Goal: Transaction & Acquisition: Purchase product/service

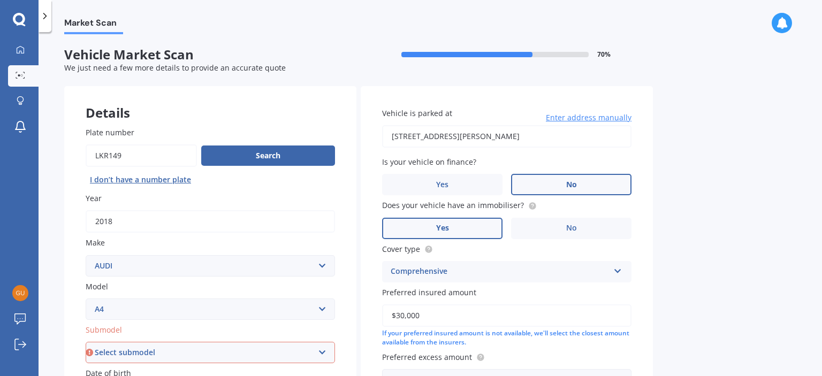
select select "AUDI"
select select "A4"
select select "10"
select select "05"
select select "1989"
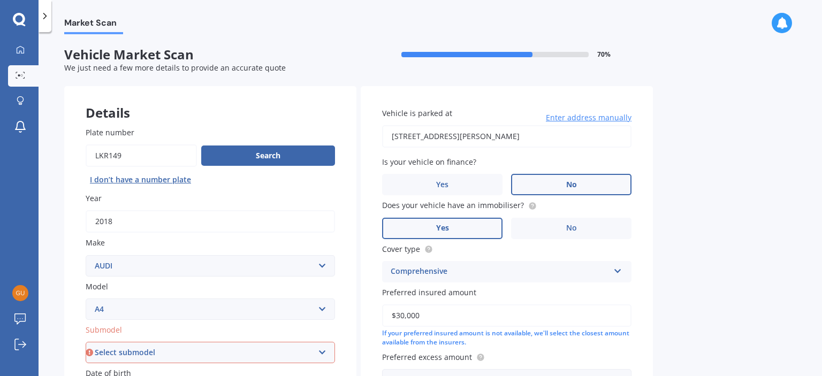
scroll to position [200, 0]
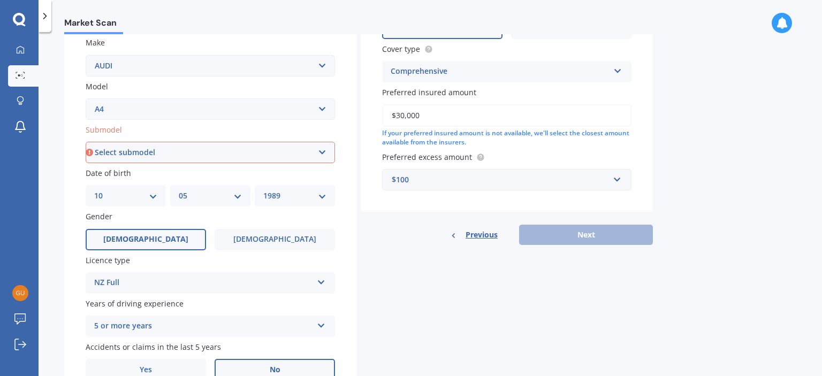
click at [577, 235] on div "Previous Next" at bounding box center [507, 235] width 292 height 20
click at [508, 173] on div "$100 $100 $400 $500 $750 $1,000 $1,500 $2,000" at bounding box center [506, 179] width 249 height 21
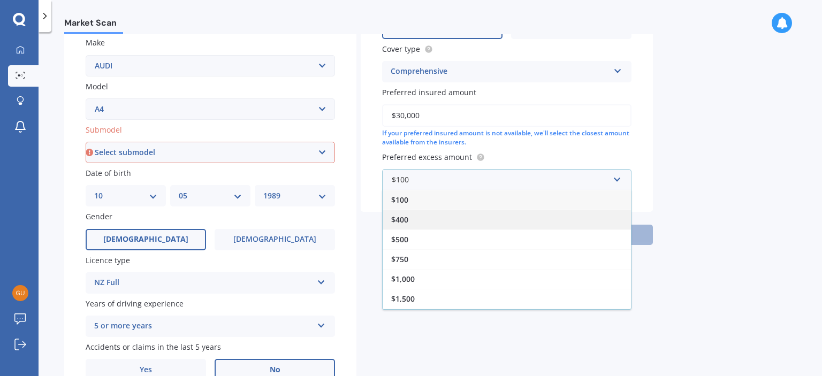
click at [469, 216] on div "$400" at bounding box center [507, 220] width 248 height 20
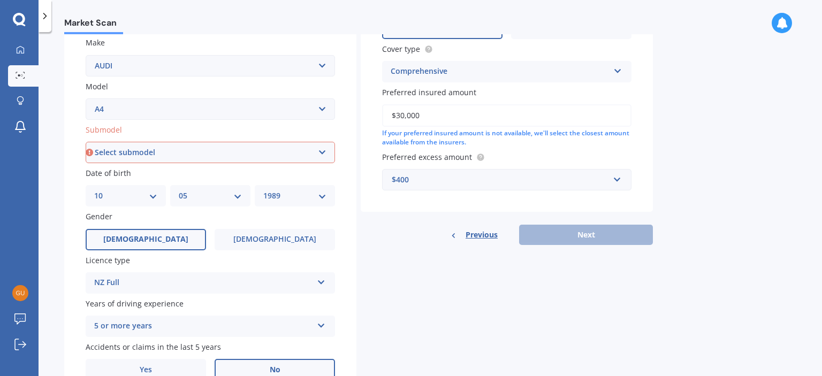
click at [472, 176] on div "$400" at bounding box center [500, 180] width 217 height 12
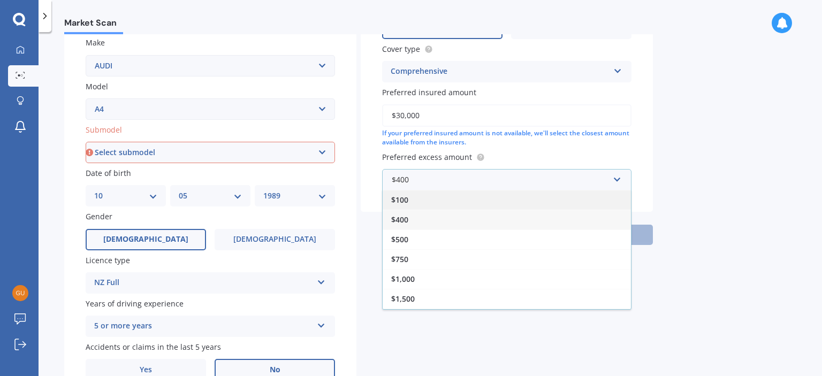
click at [428, 201] on div "$100" at bounding box center [507, 200] width 248 height 20
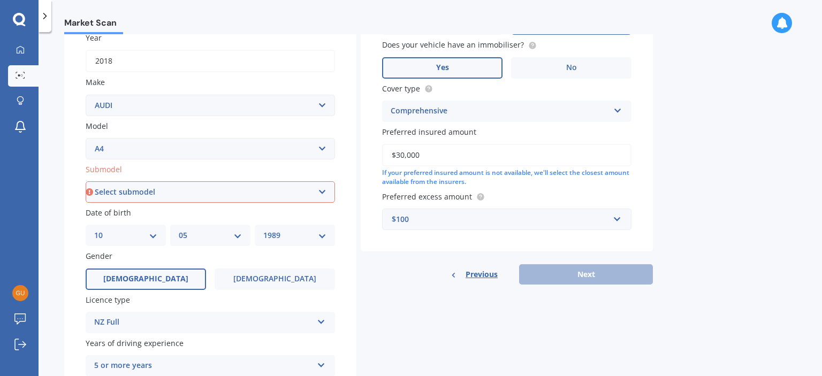
scroll to position [254, 0]
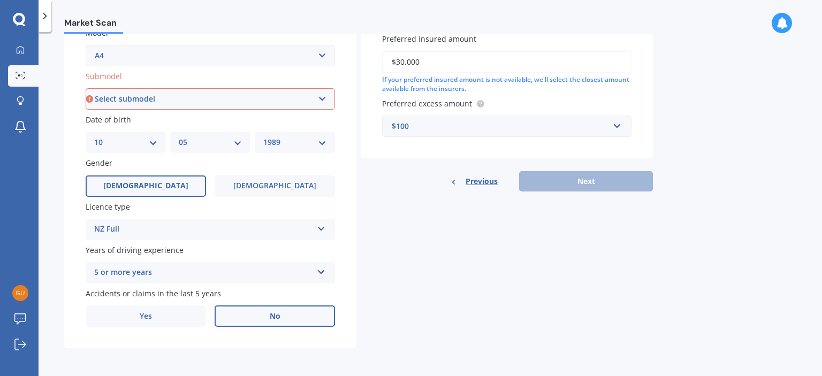
click at [183, 90] on select "Select submodel 1.8 1.8 T Multitronic 1.8 T Quattro 1.8 Turbo 1.9 TDI 2 2.0 T Q…" at bounding box center [210, 98] width 249 height 21
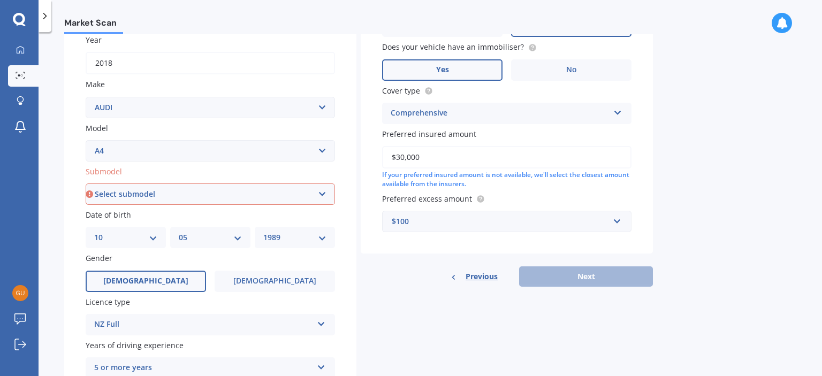
scroll to position [147, 0]
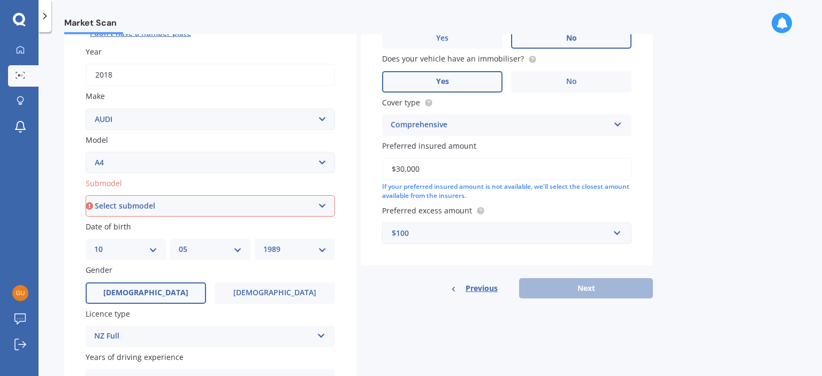
click at [127, 198] on select "Select submodel 1.8 1.8 T Multitronic 1.8 T Quattro 1.8 Turbo 1.9 TDI 2 2.0 T Q…" at bounding box center [210, 205] width 249 height 21
select select "1.8 TURBO"
click at [86, 195] on select "Select submodel 1.8 1.8 T Multitronic 1.8 T Quattro 1.8 Turbo 1.9 TDI 2 2.0 T Q…" at bounding box center [210, 205] width 249 height 21
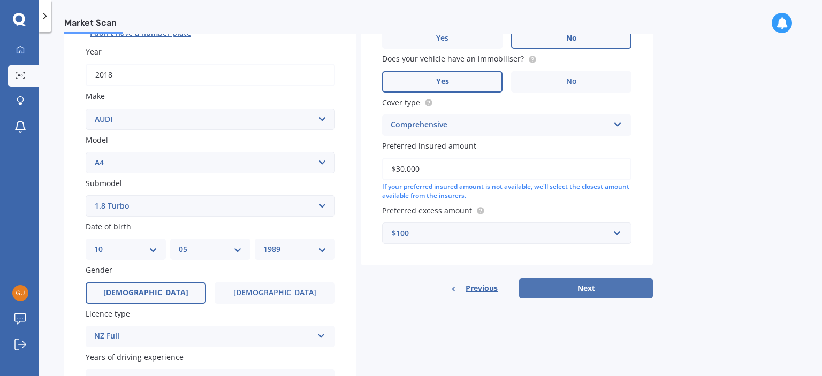
click at [640, 292] on button "Next" at bounding box center [586, 288] width 134 height 20
select select "10"
select select "05"
select select "1989"
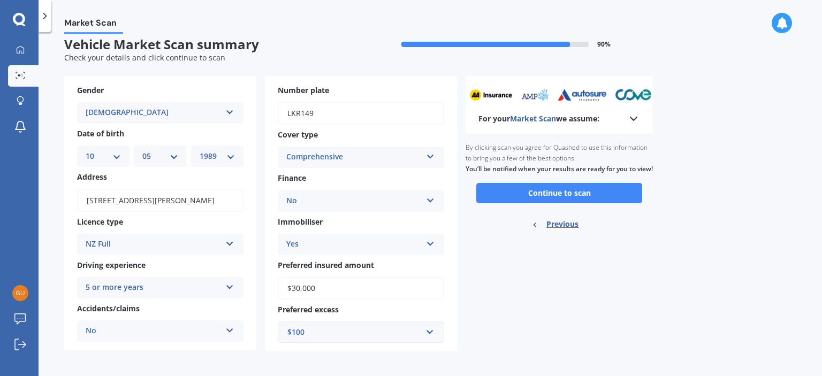
scroll to position [13, 0]
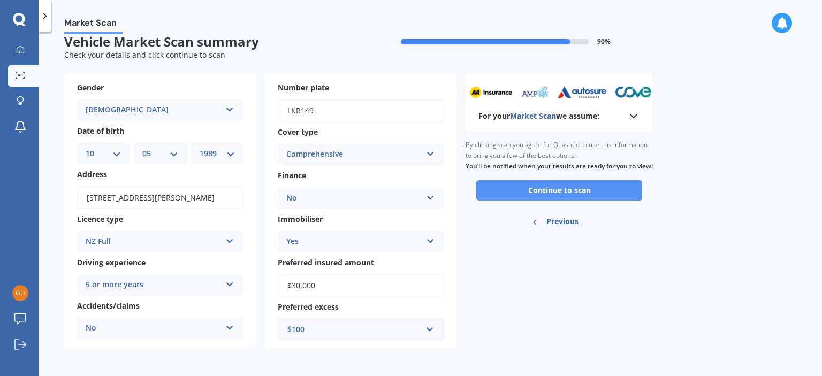
click at [582, 201] on button "Continue to scan" at bounding box center [559, 190] width 166 height 20
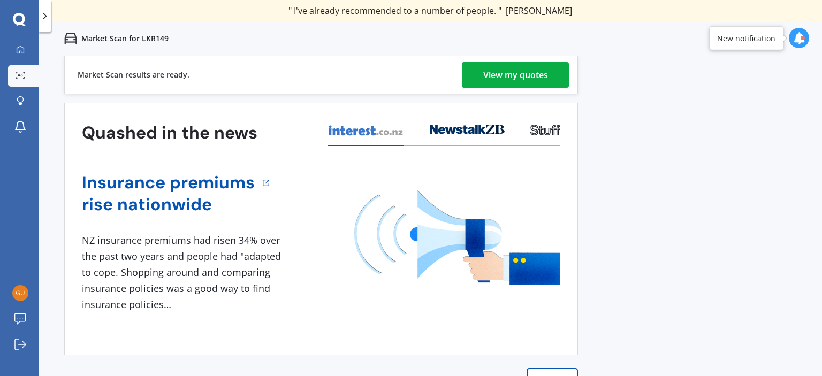
click at [497, 72] on div "View my quotes" at bounding box center [515, 75] width 65 height 26
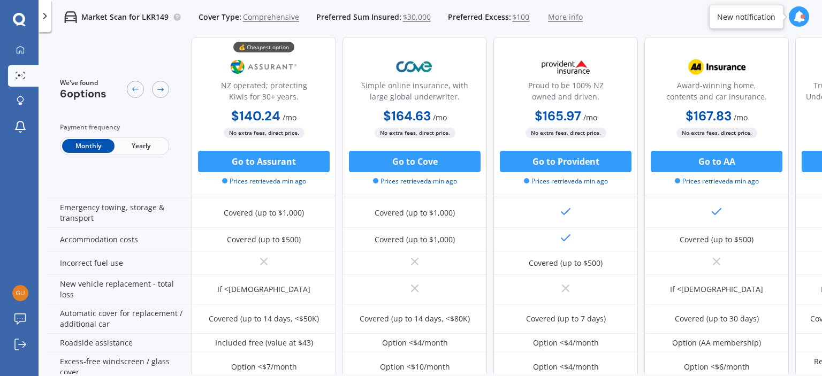
scroll to position [268, 0]
